Goal: Task Accomplishment & Management: Use online tool/utility

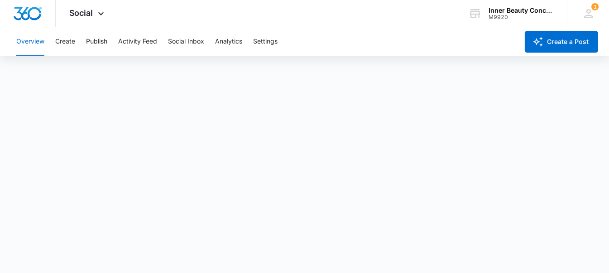
click at [84, 15] on span "Social" at bounding box center [81, 13] width 24 height 10
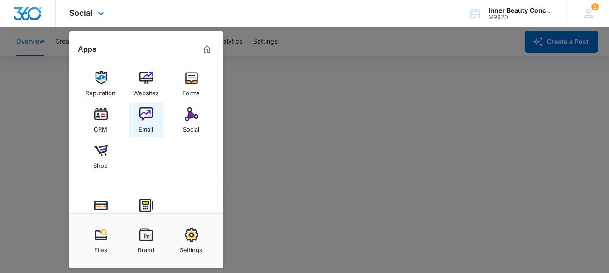
click at [144, 114] on img at bounding box center [147, 114] width 14 height 14
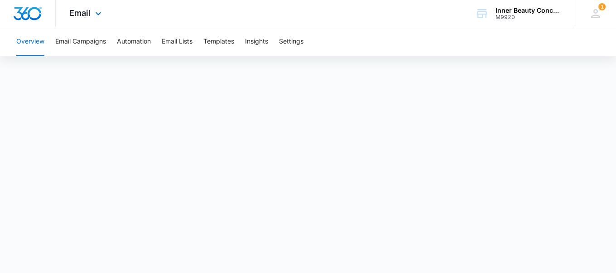
click at [88, 5] on div "Email Apps Reputation Websites Forms CRM Email Social Shop Payments POS Content…" at bounding box center [87, 13] width 62 height 27
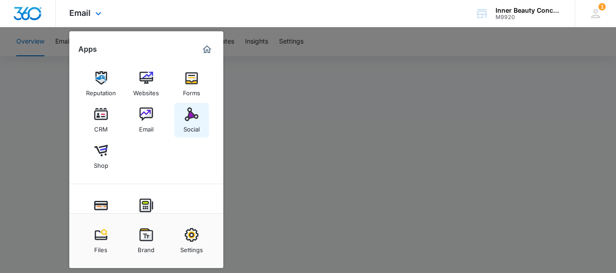
click at [195, 120] on img at bounding box center [192, 114] width 14 height 14
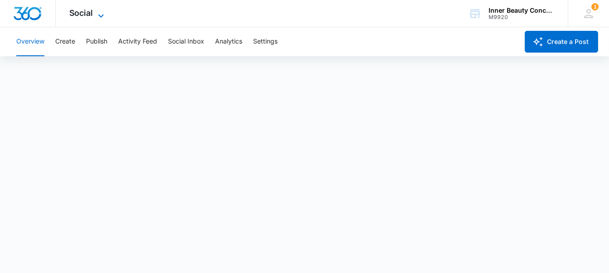
click at [91, 12] on span "Social" at bounding box center [81, 13] width 24 height 10
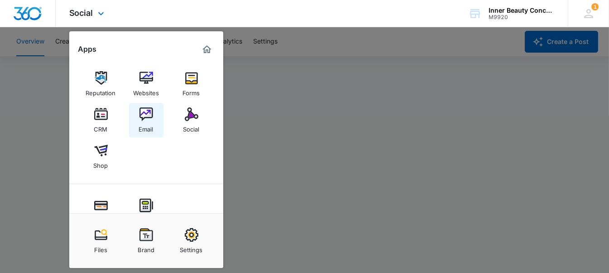
click at [147, 116] on img at bounding box center [147, 114] width 14 height 14
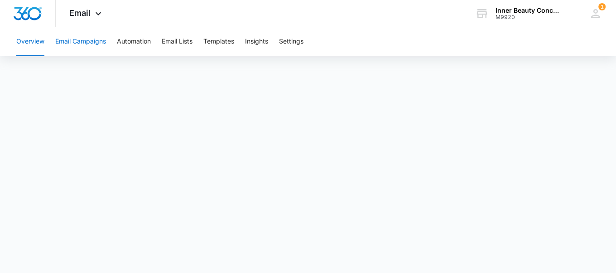
click at [75, 41] on button "Email Campaigns" at bounding box center [80, 41] width 51 height 29
